Goal: Task Accomplishment & Management: Manage account settings

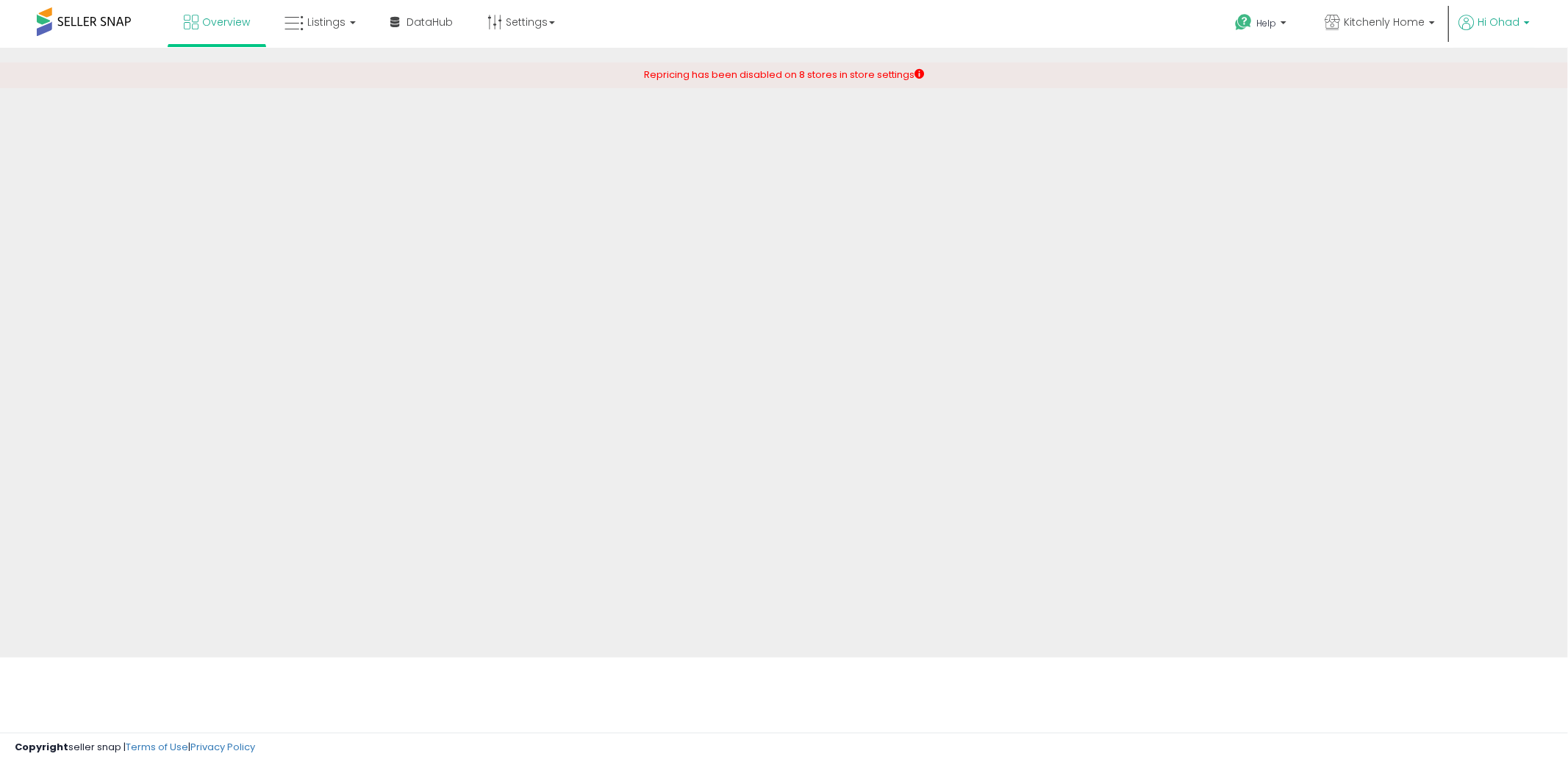
click at [1513, 18] on span "Hi Ohad" at bounding box center [1499, 22] width 42 height 15
click at [1507, 28] on span "Hi Ohad" at bounding box center [1499, 22] width 42 height 15
click at [1507, 26] on span "Hi Ohad" at bounding box center [1499, 22] width 42 height 15
click at [1503, 22] on span "Hi Ohad" at bounding box center [1499, 22] width 42 height 15
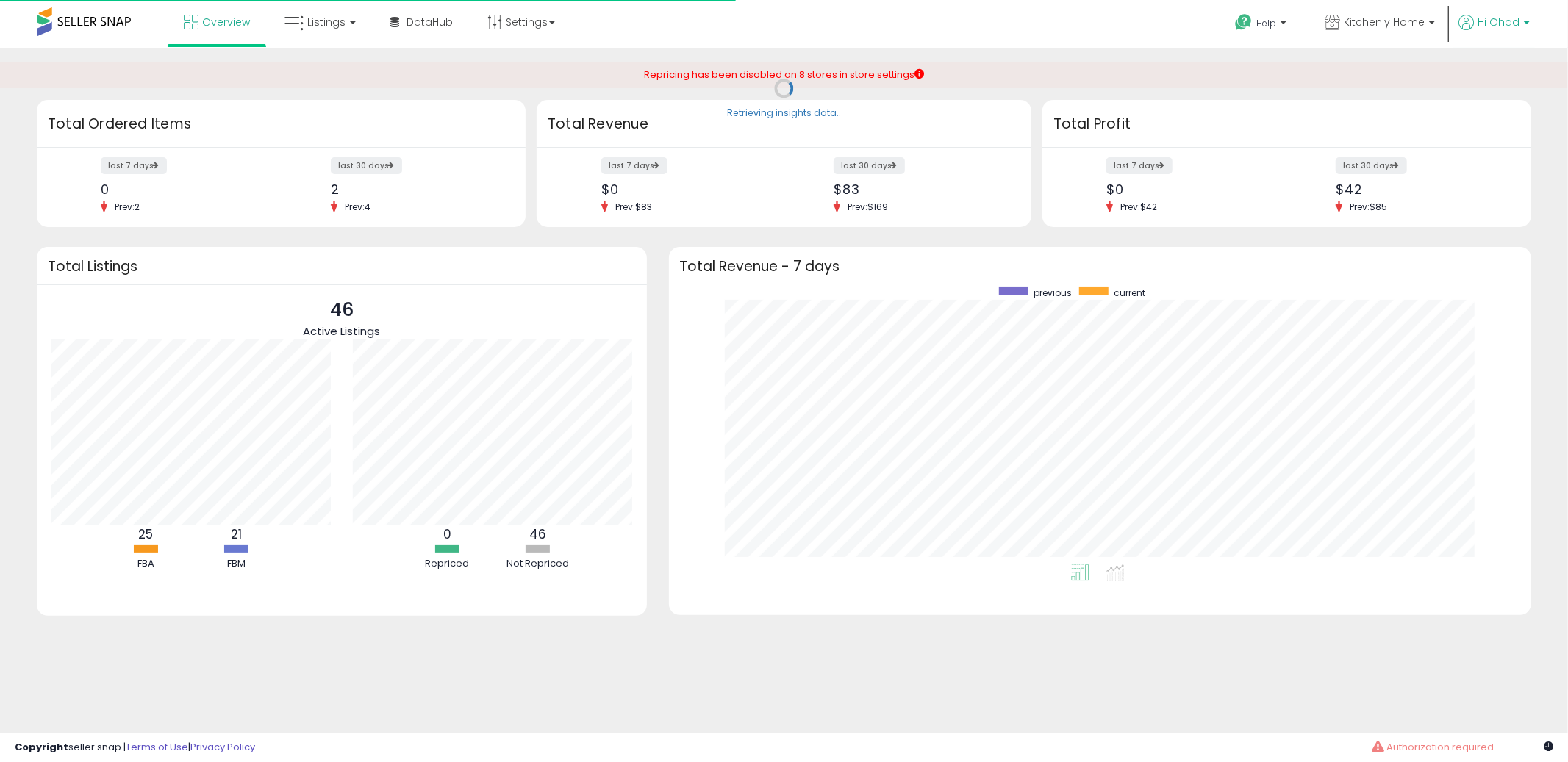
click at [1499, 21] on span "Hi Ohad" at bounding box center [1499, 22] width 42 height 15
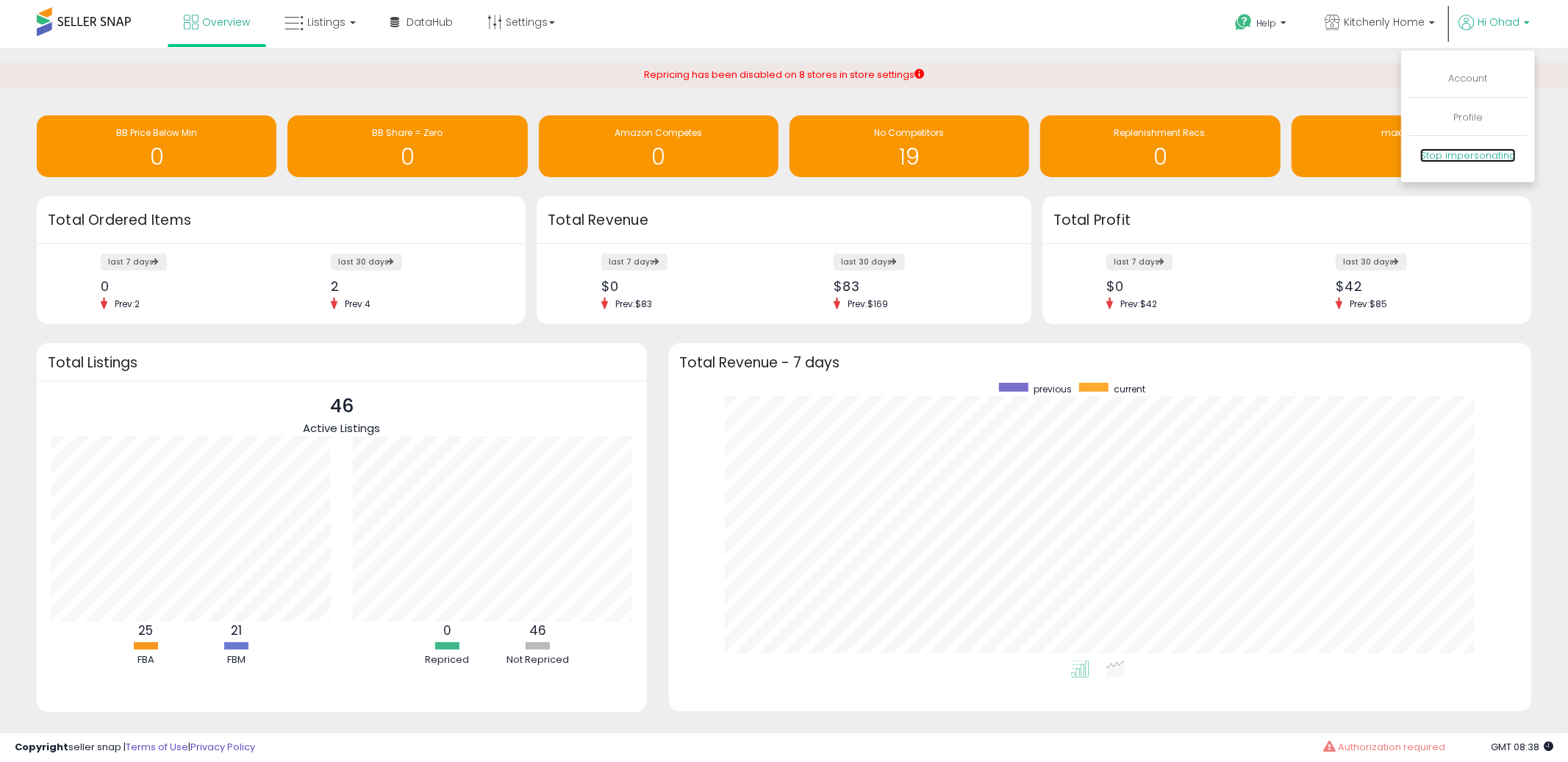
click at [1447, 152] on link "Stop impersonating" at bounding box center [1468, 155] width 96 height 14
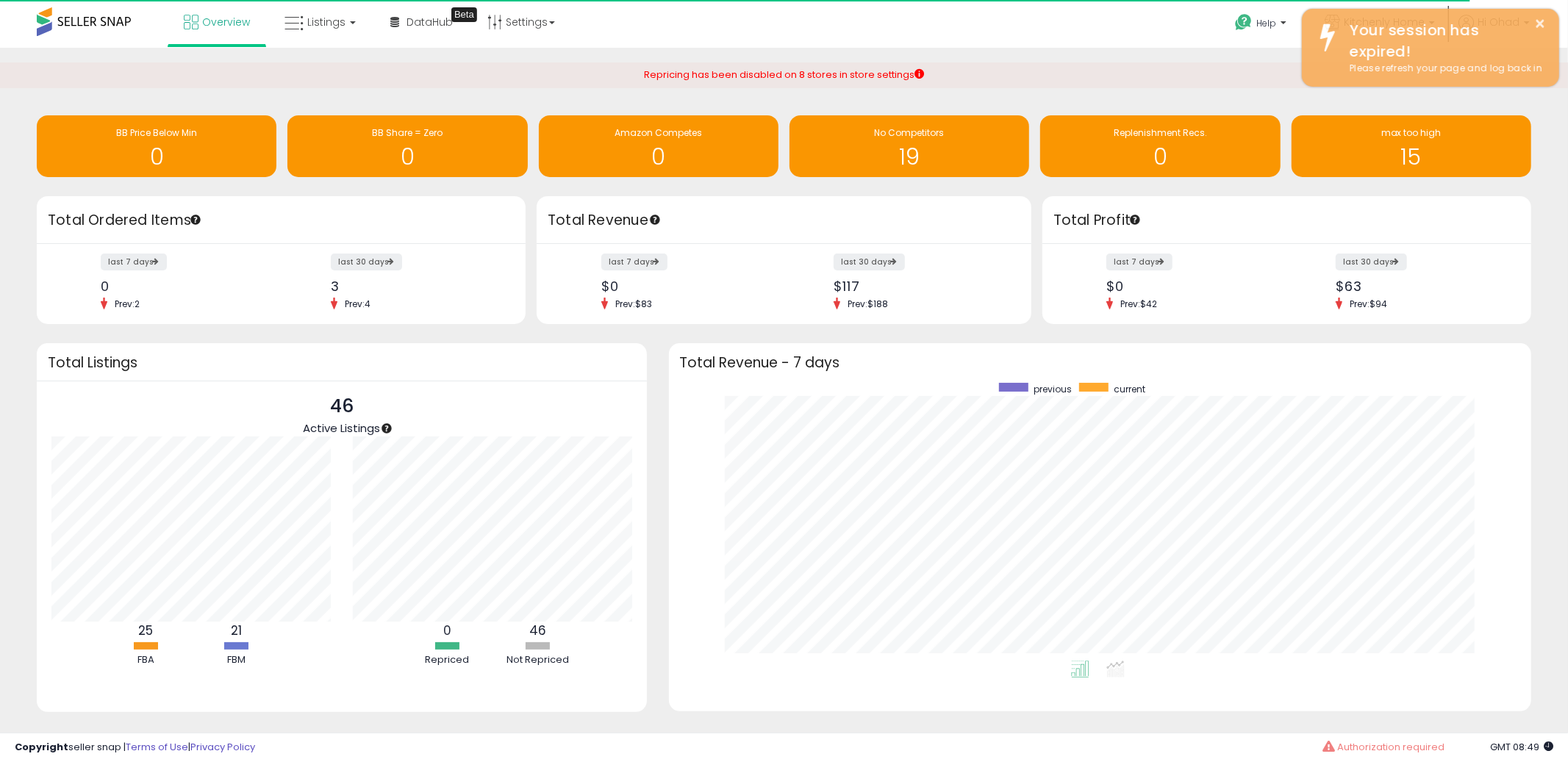
scroll to position [277, 834]
